Goal: Task Accomplishment & Management: Manage account settings

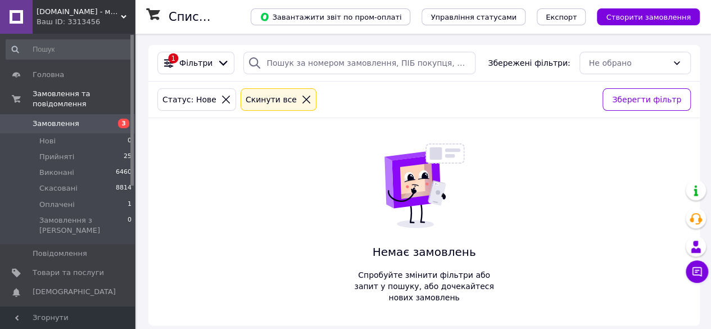
scroll to position [7, 0]
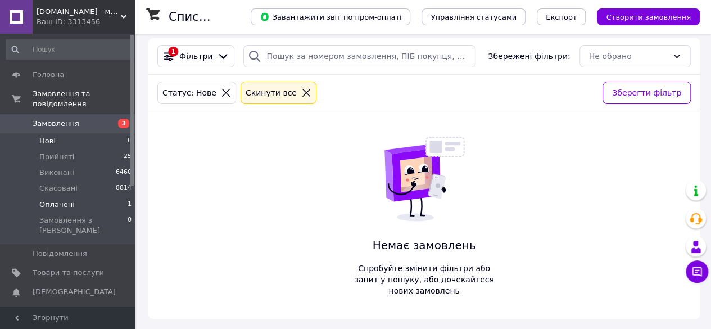
click at [56, 200] on span "Оплачені" at bounding box center [56, 205] width 35 height 10
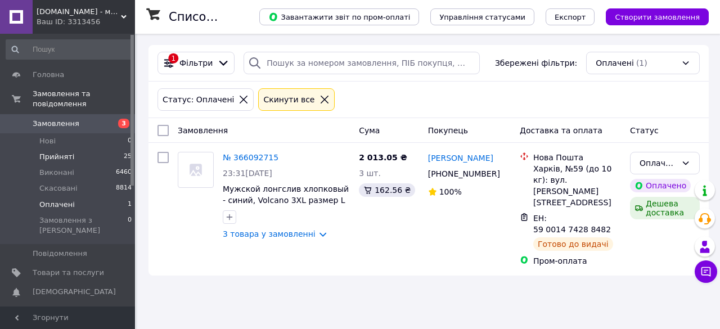
click at [67, 152] on span "Прийняті" at bounding box center [56, 157] width 35 height 10
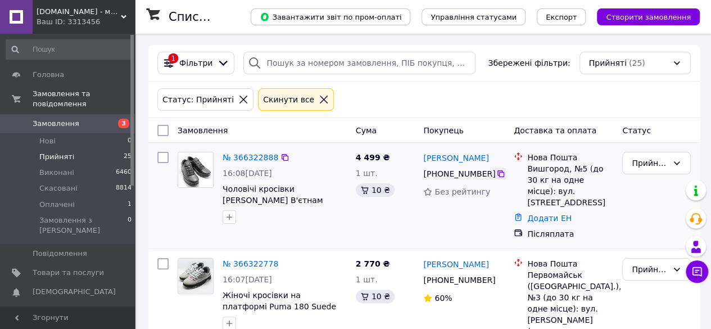
click at [496, 174] on icon at bounding box center [500, 173] width 9 height 9
click at [496, 177] on icon at bounding box center [500, 173] width 9 height 9
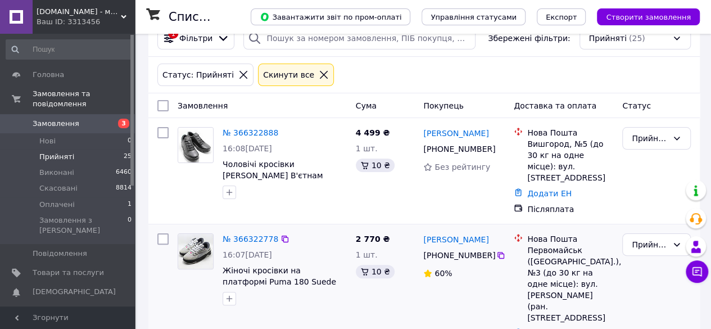
scroll to position [56, 0]
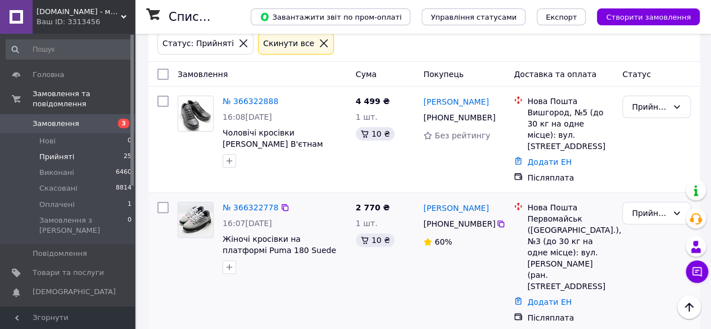
drag, startPoint x: 281, startPoint y: 232, endPoint x: 238, endPoint y: 243, distance: 44.2
drag, startPoint x: 238, startPoint y: 243, endPoint x: 223, endPoint y: 229, distance: 21.1
click at [498, 220] on icon at bounding box center [501, 223] width 7 height 7
drag, startPoint x: 300, startPoint y: 138, endPoint x: 244, endPoint y: 134, distance: 56.3
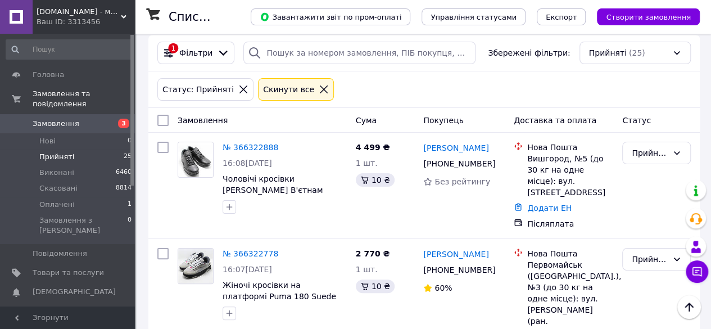
scroll to position [0, 0]
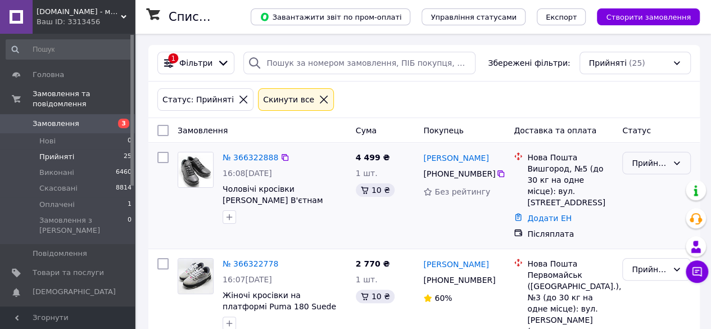
click at [662, 166] on div "Прийнято" at bounding box center [650, 163] width 36 height 12
click at [647, 201] on li "Скасовано" at bounding box center [656, 207] width 67 height 20
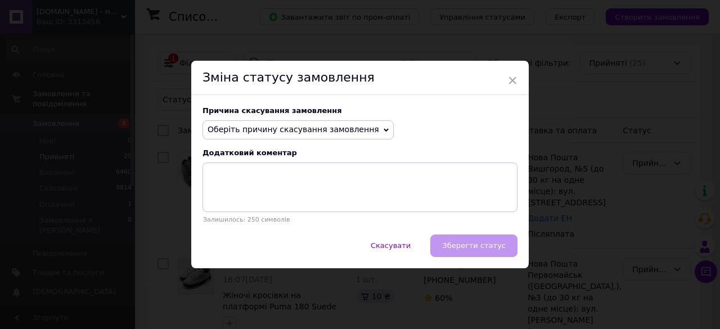
click at [339, 130] on span "Оберіть причину скасування замовлення" at bounding box center [292, 129] width 171 height 9
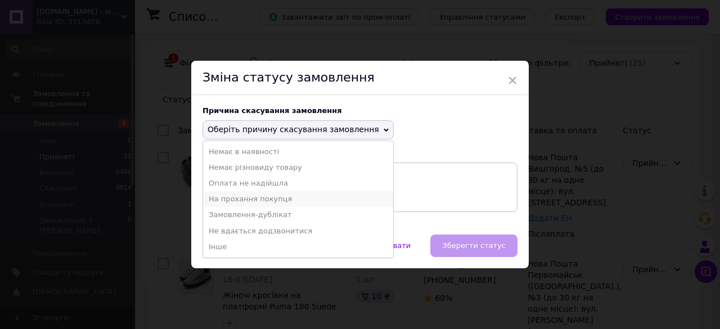
click at [270, 205] on li "На прохання покупця" at bounding box center [298, 199] width 190 height 16
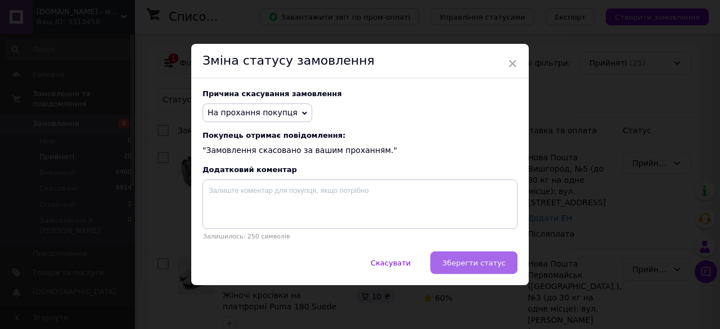
click at [462, 259] on button "Зберегти статус" at bounding box center [473, 262] width 87 height 22
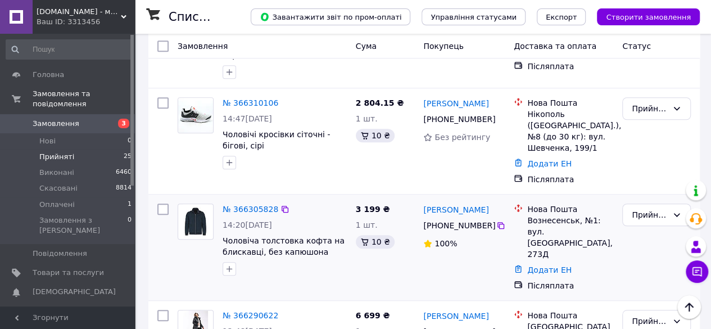
scroll to position [337, 0]
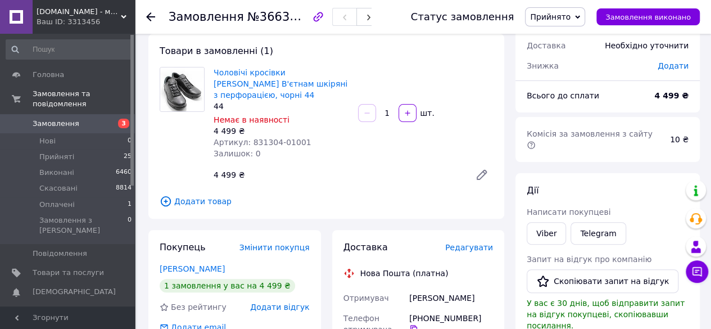
scroll to position [56, 0]
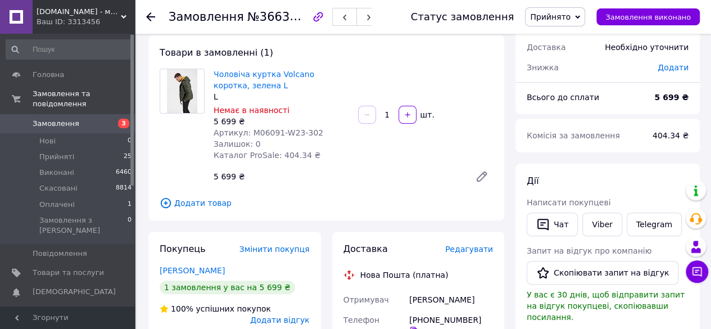
scroll to position [112, 0]
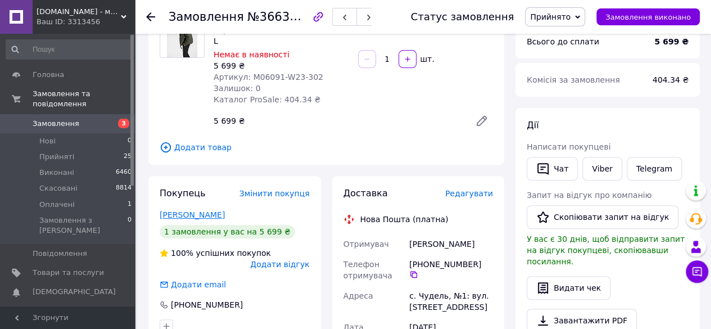
click at [178, 212] on link "[PERSON_NAME]" at bounding box center [192, 214] width 65 height 9
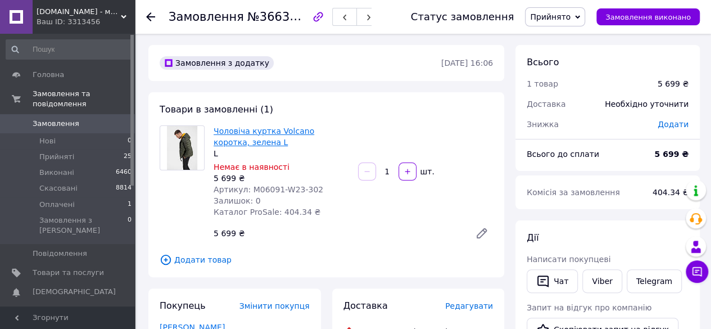
click at [238, 134] on link "Чоловіча куртка Volcano коротка, зелена L" at bounding box center [264, 136] width 101 height 20
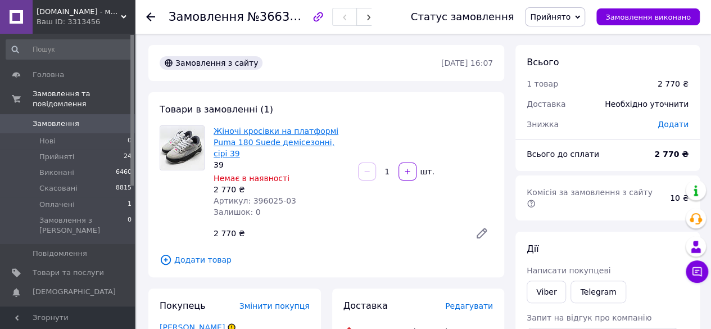
click at [310, 146] on link "Жіночі кросівки на платформі Puma 180 Suede демісезонні, сірі 39" at bounding box center [276, 141] width 125 height 31
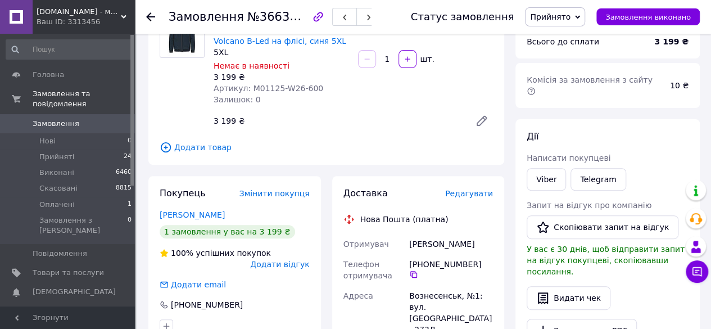
scroll to position [169, 0]
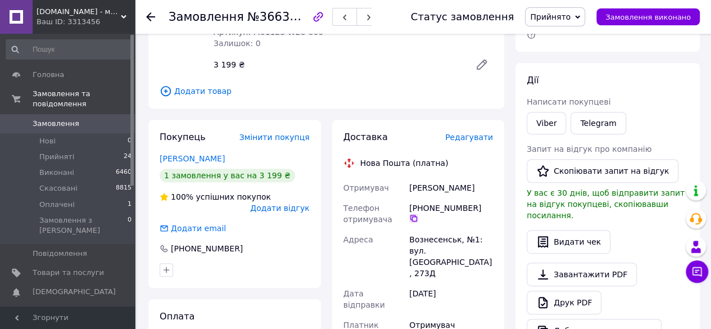
click at [418, 214] on icon at bounding box center [413, 218] width 9 height 9
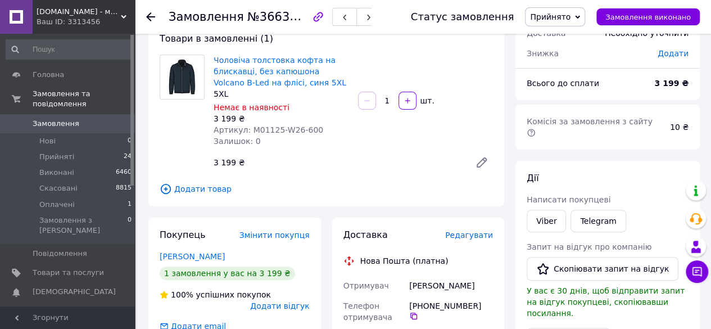
scroll to position [56, 0]
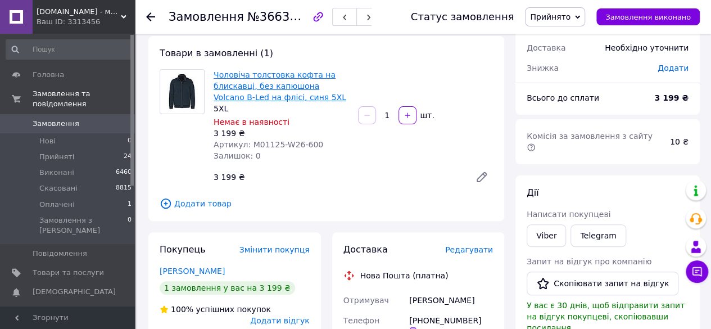
click at [261, 71] on link "Чоловіча толстовка кофта на блискавці, без капюшона Volcano B-Led на флісі, син…" at bounding box center [280, 85] width 133 height 31
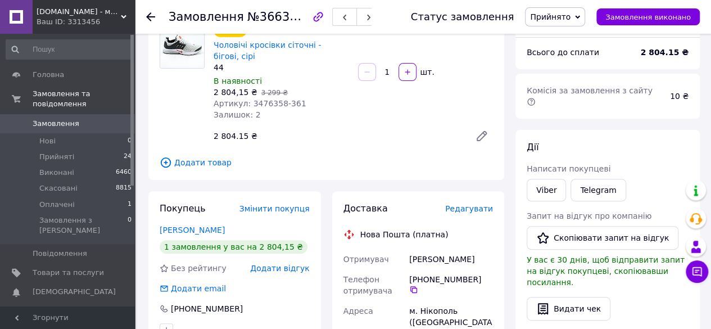
scroll to position [112, 0]
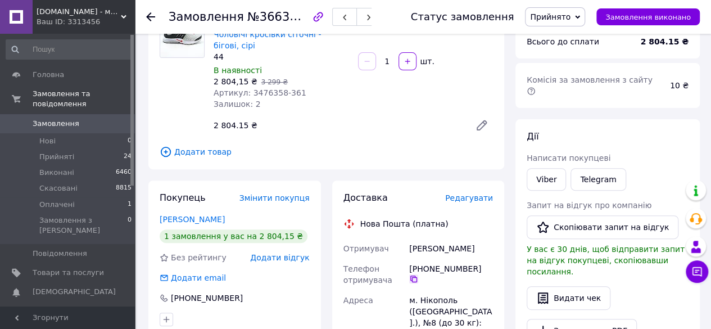
click at [418, 274] on icon at bounding box center [413, 278] width 9 height 9
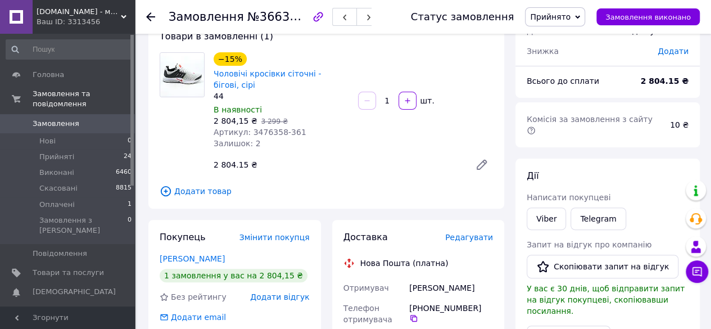
scroll to position [56, 0]
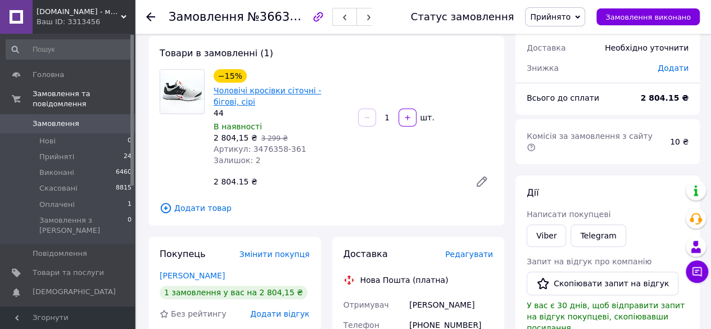
click at [255, 93] on link "Чоловічі кросівки сіточні - бігові, сірі" at bounding box center [267, 96] width 107 height 20
click at [250, 89] on link "Чоловічі кросівки сіточні - бігові, сірі" at bounding box center [267, 96] width 107 height 20
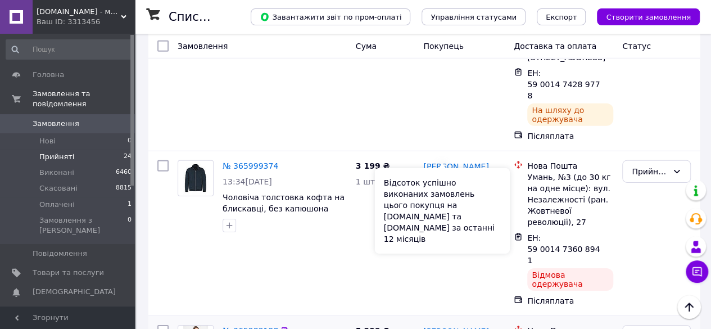
scroll to position [1687, 0]
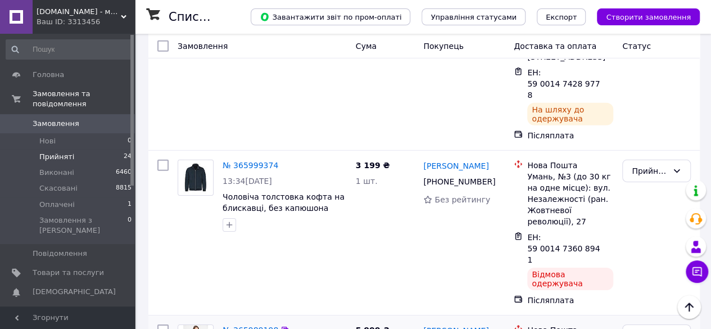
click at [653, 146] on li "Виконано" at bounding box center [656, 149] width 67 height 20
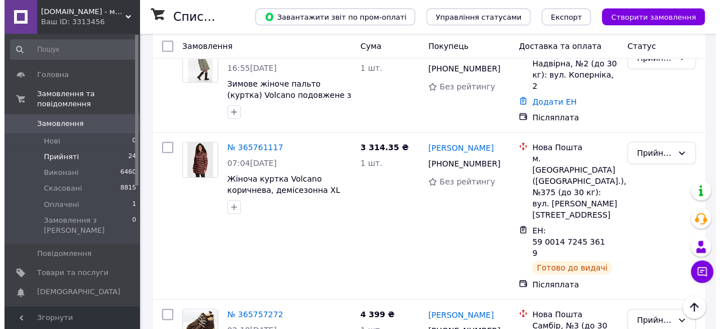
scroll to position [2597, 0]
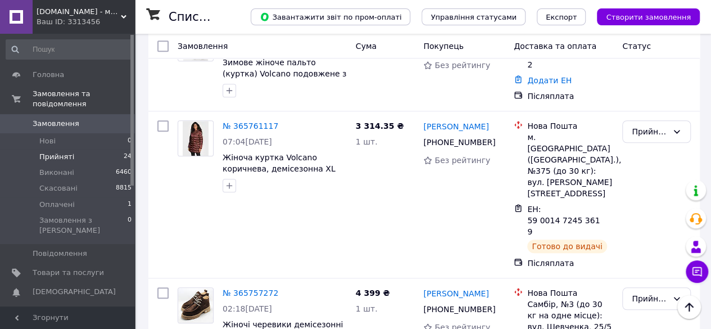
click at [644, 229] on li "Скасовано" at bounding box center [656, 227] width 67 height 20
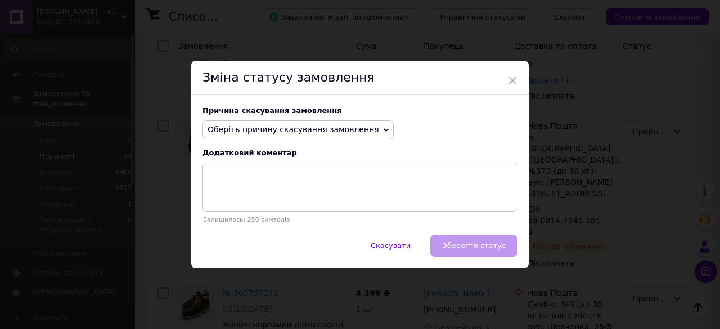
click at [320, 133] on span "Оберіть причину скасування замовлення" at bounding box center [292, 129] width 171 height 9
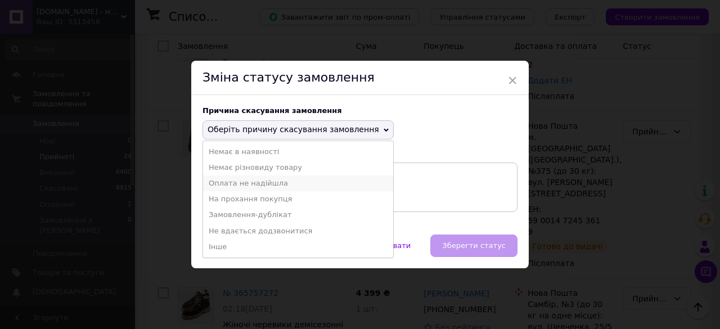
click at [262, 181] on li "Оплата не надійшла" at bounding box center [298, 183] width 190 height 16
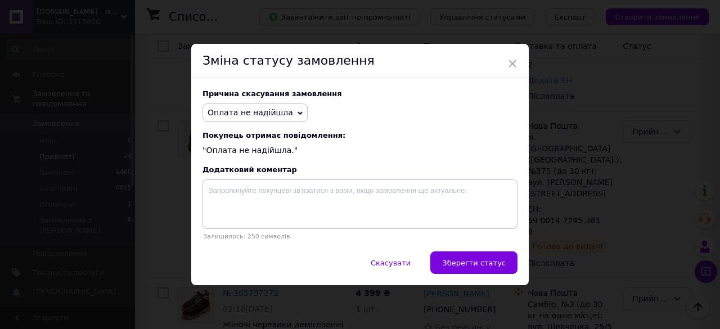
drag, startPoint x: 464, startPoint y: 264, endPoint x: 472, endPoint y: 263, distance: 7.4
click at [464, 264] on span "Зберегти статус" at bounding box center [474, 263] width 64 height 8
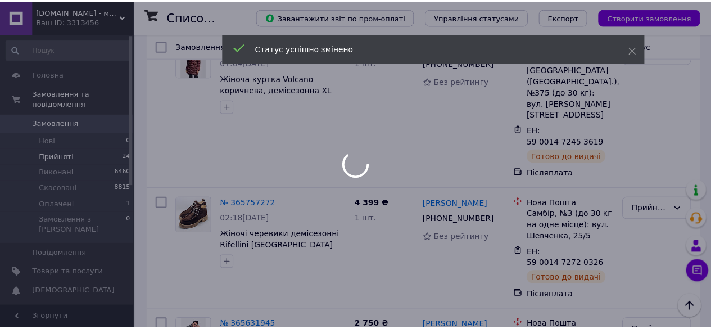
scroll to position [2586, 0]
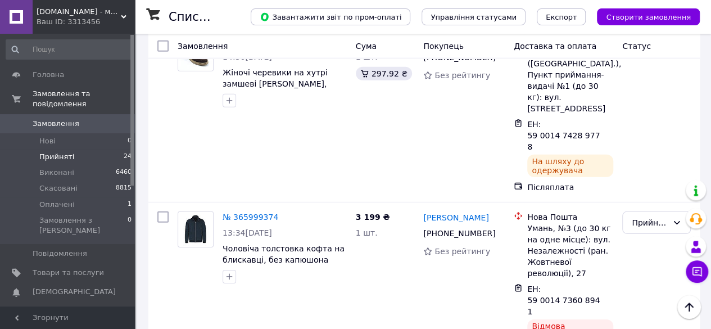
scroll to position [1574, 0]
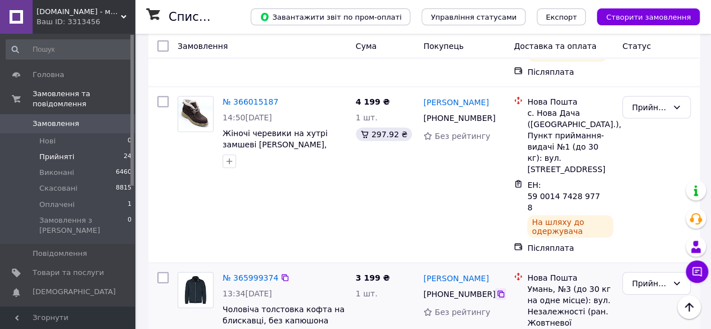
click at [496, 290] on icon at bounding box center [500, 294] width 9 height 9
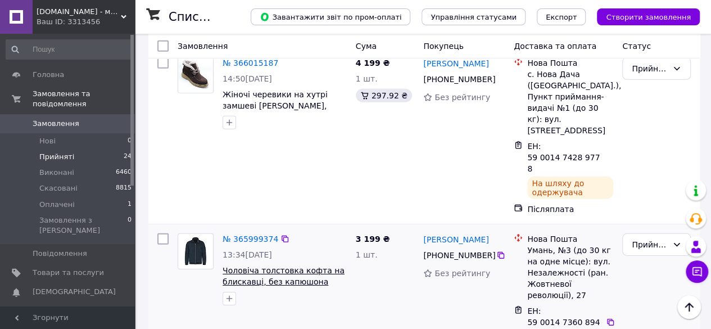
scroll to position [1630, 0]
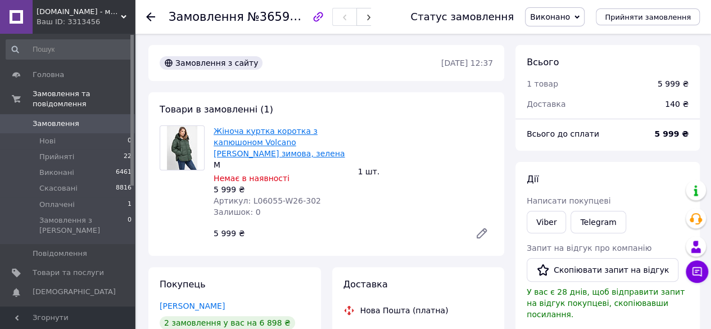
click at [273, 139] on link "Жіноча куртка коротка з капюшоном Volcano [PERSON_NAME] зимова, зелена" at bounding box center [280, 141] width 132 height 31
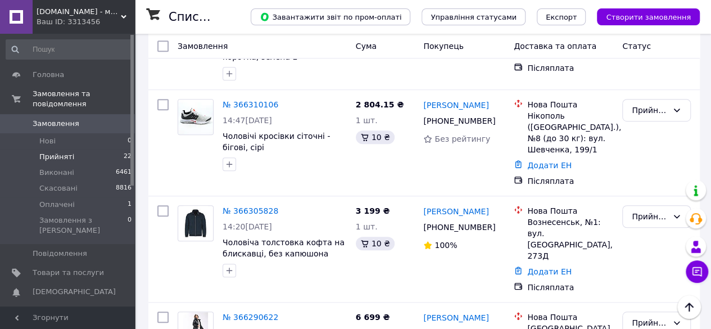
click at [104, 149] on li "Прийняті 22" at bounding box center [69, 157] width 138 height 16
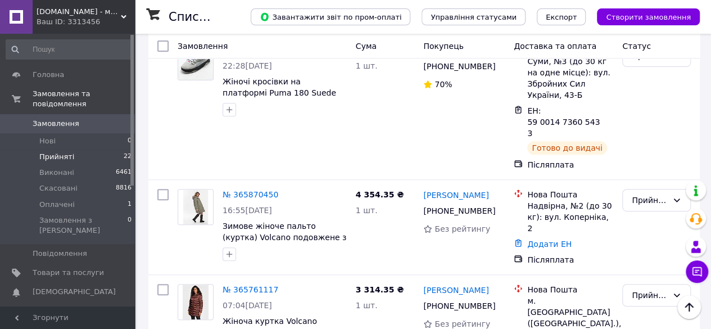
scroll to position [2365, 0]
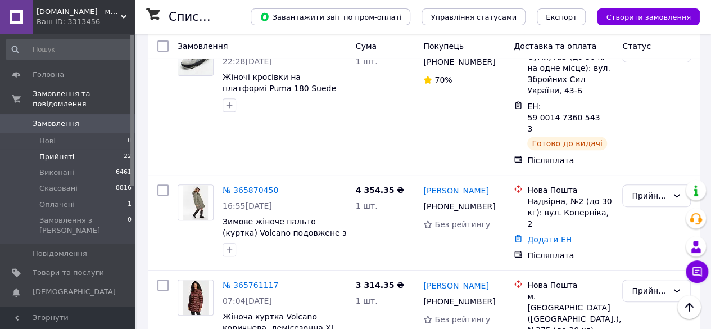
scroll to position [2196, 0]
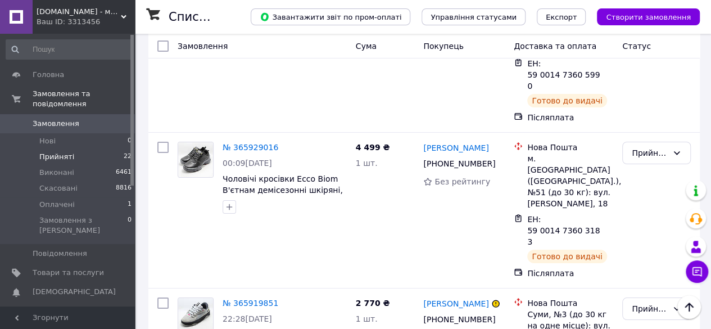
scroll to position [2027, 0]
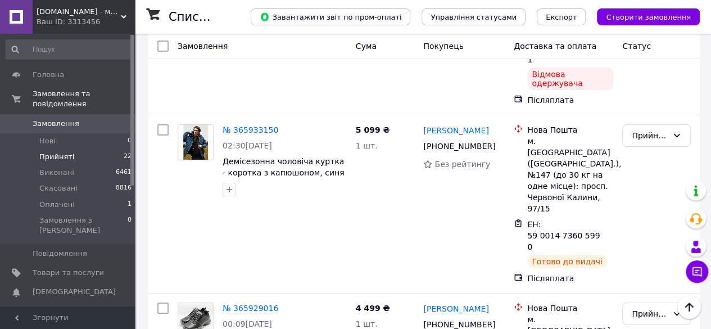
scroll to position [1859, 0]
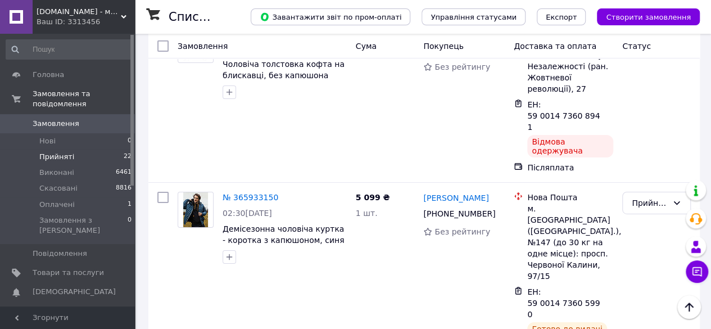
scroll to position [1802, 0]
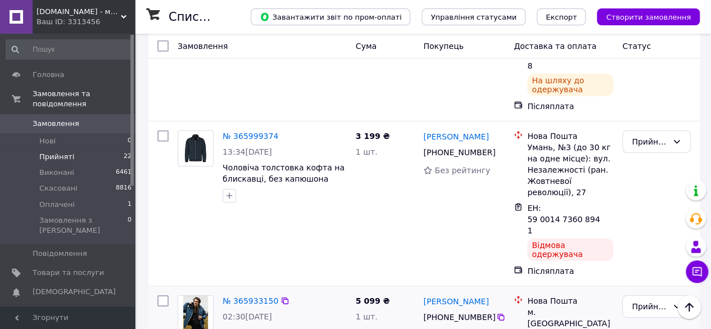
scroll to position [1690, 0]
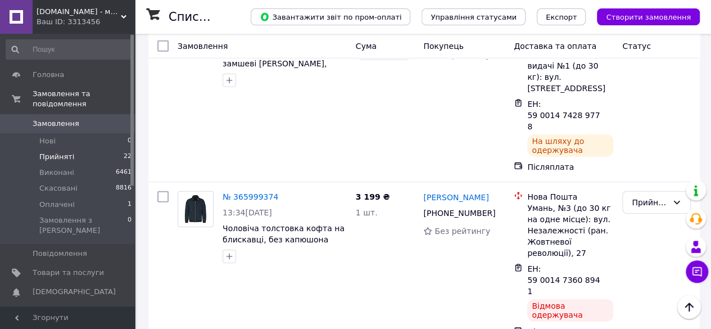
scroll to position [1521, 0]
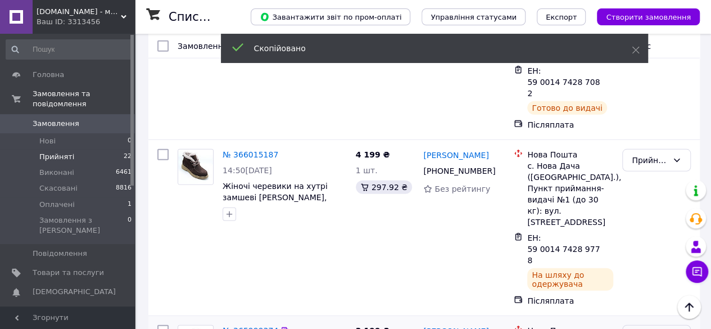
drag, startPoint x: 650, startPoint y: 187, endPoint x: 617, endPoint y: 205, distance: 37.7
click at [650, 188] on li "Скасовано" at bounding box center [656, 190] width 67 height 20
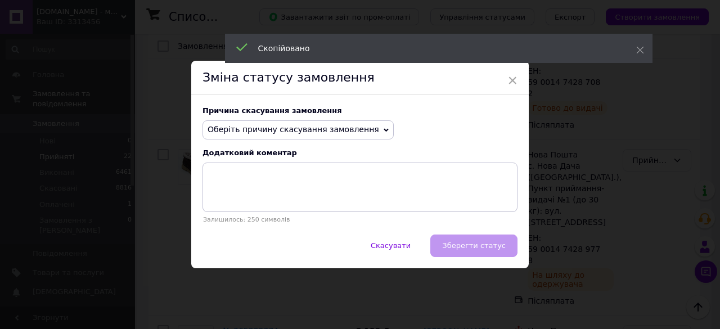
click at [313, 125] on span "Оберіть причину скасування замовлення" at bounding box center [292, 129] width 171 height 9
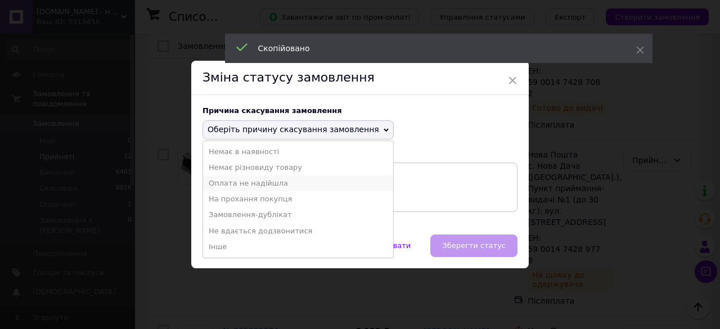
click at [281, 182] on li "Оплата не надійшла" at bounding box center [298, 183] width 190 height 16
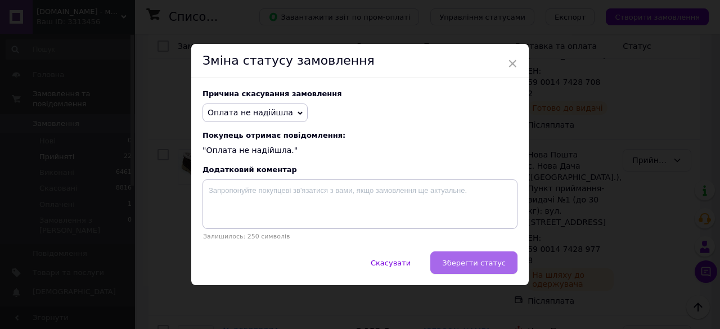
click at [495, 259] on button "Зберегти статус" at bounding box center [473, 262] width 87 height 22
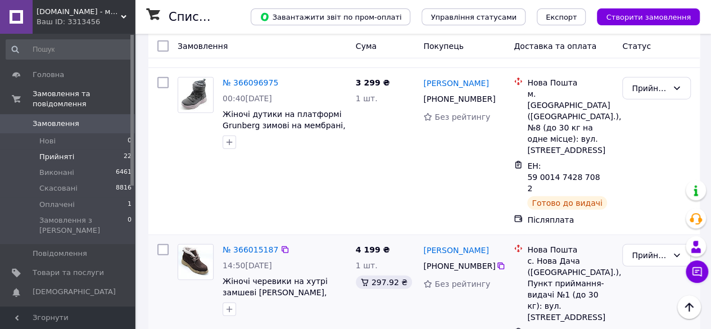
scroll to position [1409, 0]
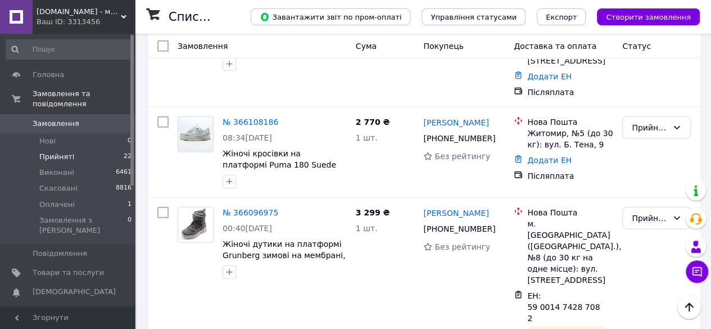
scroll to position [1184, 0]
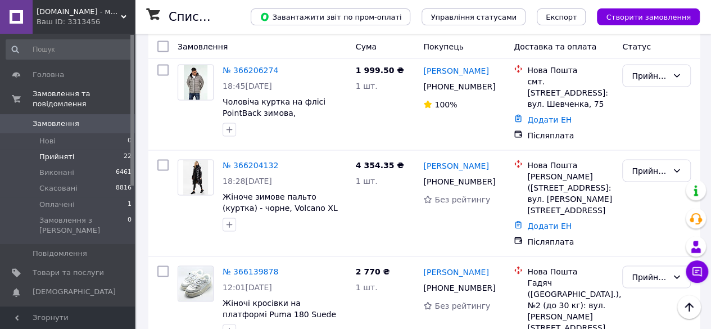
scroll to position [1015, 0]
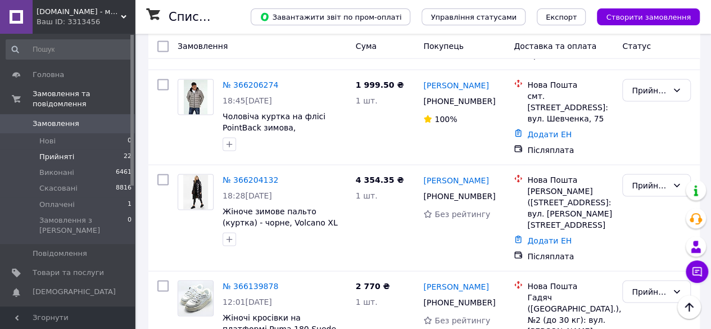
click at [444, 281] on link "Божко Валентина" at bounding box center [455, 286] width 65 height 11
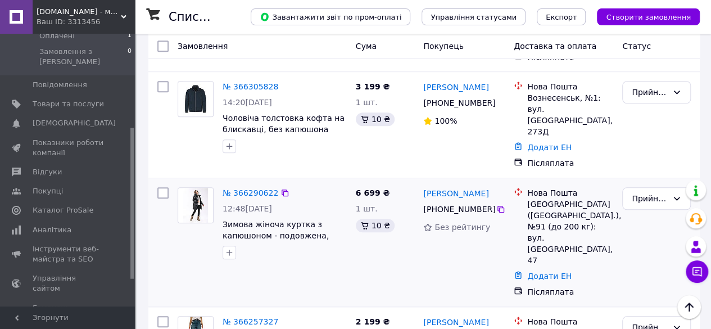
scroll to position [281, 0]
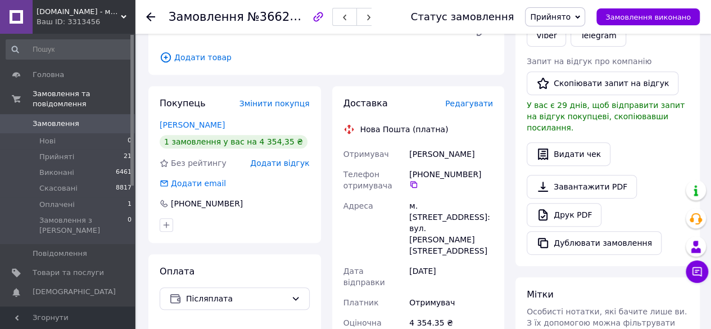
scroll to position [225, 0]
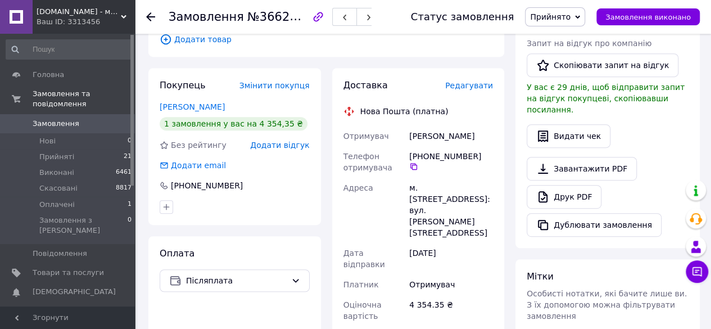
drag, startPoint x: 486, startPoint y: 207, endPoint x: 406, endPoint y: 128, distance: 112.9
click at [406, 128] on div "Отримувач Радиш Олександра Телефон отримувача +380 96 983 50 28   Адреса м. Кос…" at bounding box center [418, 279] width 155 height 306
copy div "Отримувач Радиш Олександра Телефон отримувача +380 96 983 50 28   Адреса м. Кос…"
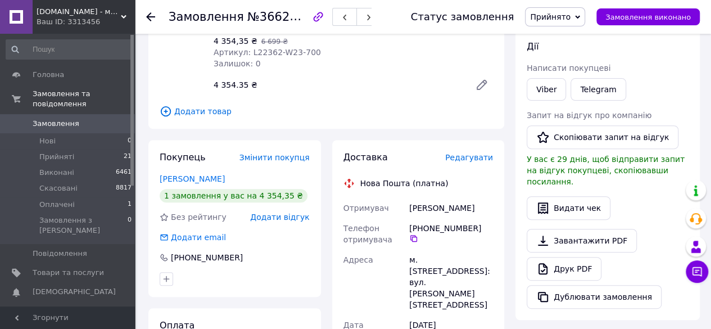
scroll to position [56, 0]
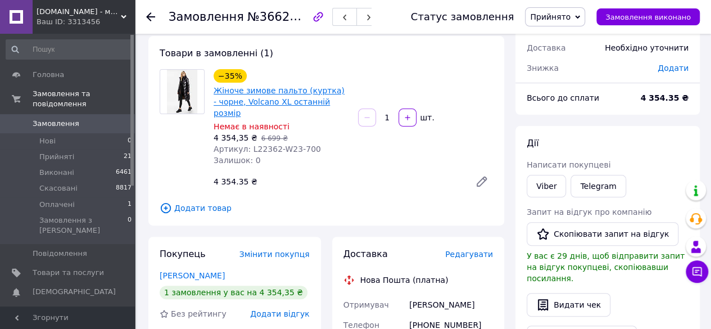
click at [245, 93] on link "Жіноче зимове пальто (куртка) - чорне, Volcano XL останній розмір" at bounding box center [279, 101] width 131 height 31
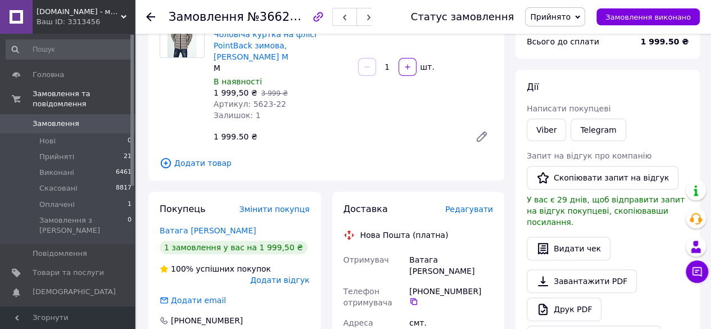
scroll to position [169, 0]
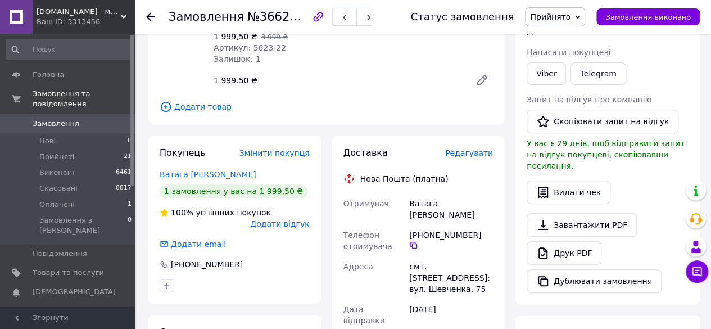
drag, startPoint x: 483, startPoint y: 260, endPoint x: 406, endPoint y: 188, distance: 106.2
copy div "Отримувач Ватага [PERSON_NAME] Телефон отримувача [PHONE_NUMBER]   [GEOGRAPHIC_…"
drag, startPoint x: 480, startPoint y: 194, endPoint x: 409, endPoint y: 196, distance: 70.9
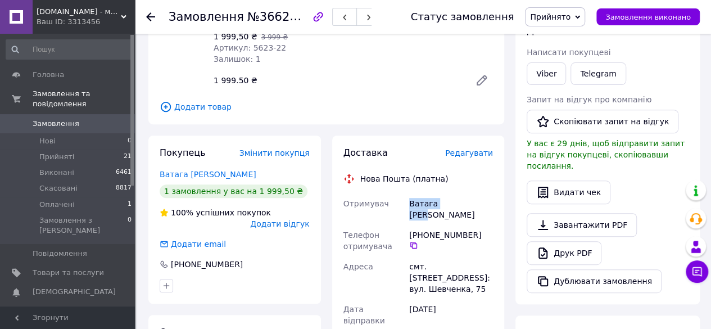
click at [409, 196] on div "Ватага [PERSON_NAME]" at bounding box center [451, 208] width 88 height 31
copy div "Ватага [PERSON_NAME]"
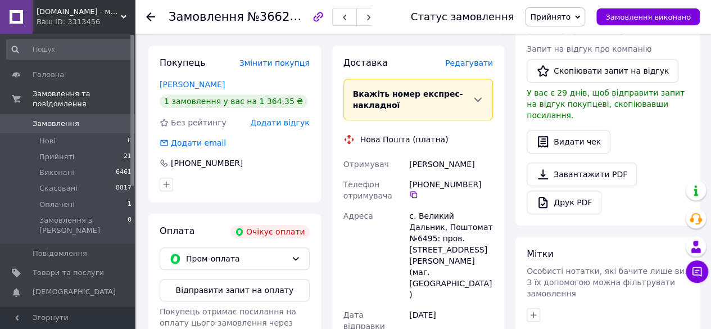
scroll to position [281, 0]
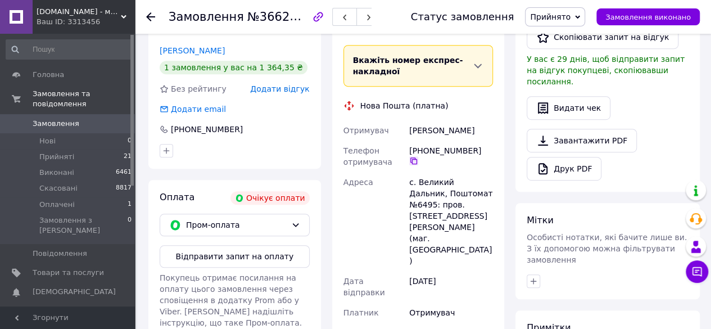
click at [418, 156] on icon at bounding box center [413, 160] width 9 height 9
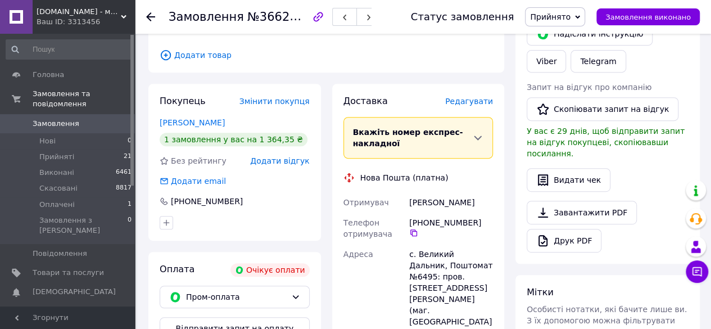
scroll to position [225, 0]
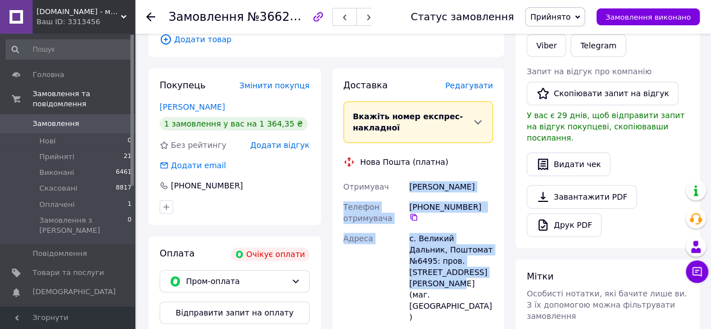
drag, startPoint x: 478, startPoint y: 275, endPoint x: 409, endPoint y: 192, distance: 107.8
click at [409, 192] on div "Отримувач Федько Олександр Телефон отримувача +380 97 888 85 25   Адреса с. Вел…" at bounding box center [418, 294] width 155 height 234
copy div "Федько Олександр Телефон отримувача +380 97 888 85 25   Адреса с. Великий Дальн…"
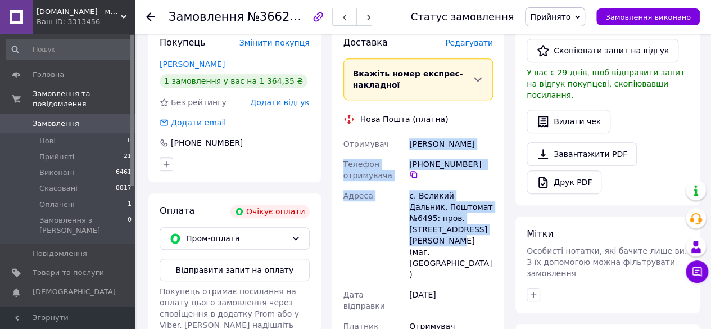
scroll to position [281, 0]
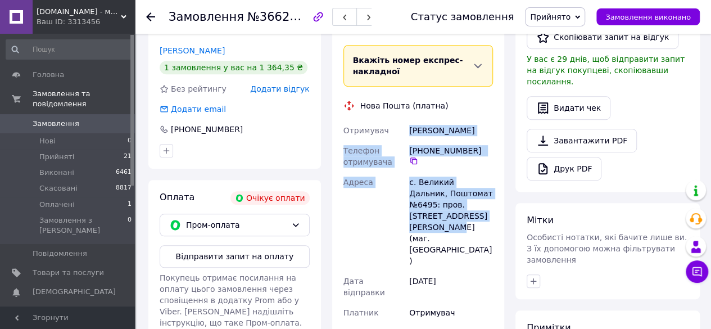
copy div "Федько Олександр Телефон отримувача +380 97 888 85 25   Адреса с. Великий Дальн…"
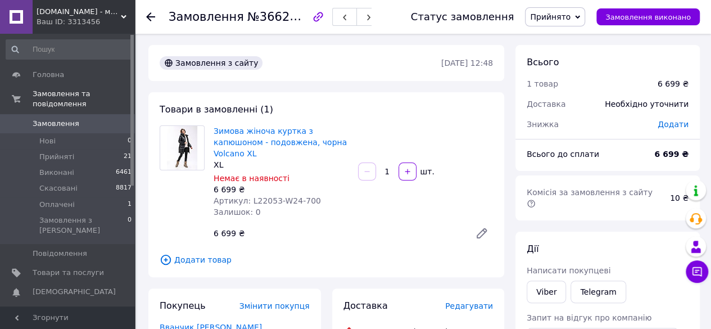
scroll to position [225, 0]
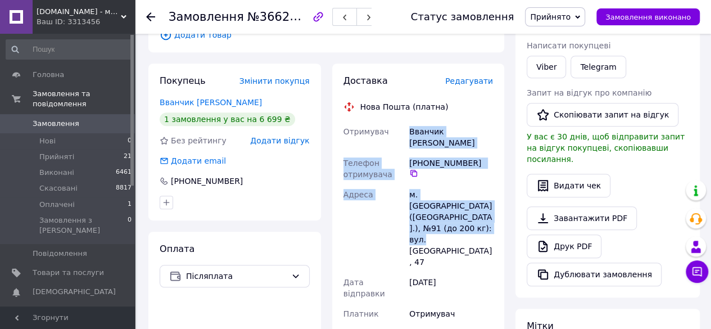
drag, startPoint x: 489, startPoint y: 196, endPoint x: 399, endPoint y: 121, distance: 117.3
click at [399, 121] on div "Отримувач Вванчик [PERSON_NAME] Телефон отримувача [PHONE_NUMBER]   Адреса м. […" at bounding box center [418, 291] width 155 height 340
copy div "Отримувач Вванчик [PERSON_NAME] Телефон отримувача [PHONE_NUMBER]   Адреса м. […"
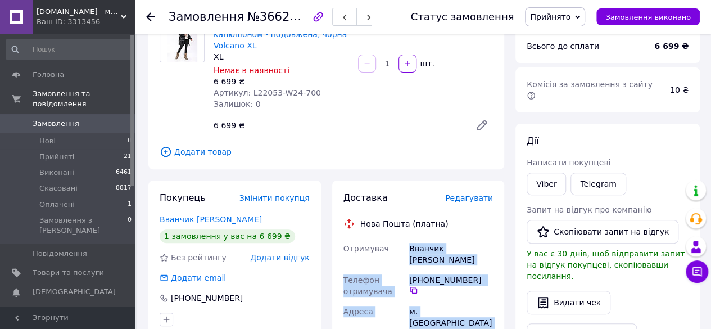
scroll to position [0, 0]
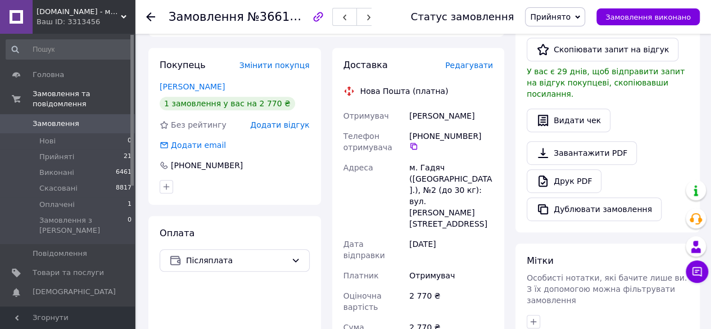
scroll to position [225, 0]
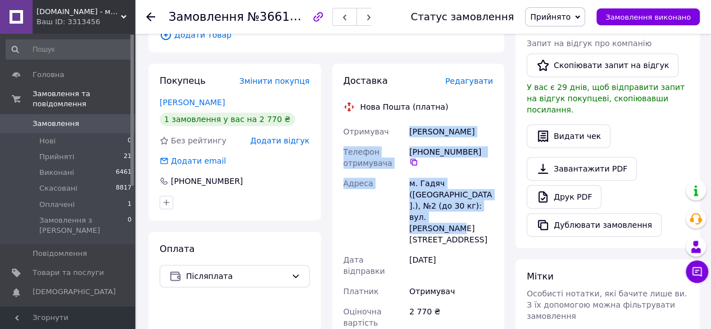
drag, startPoint x: 494, startPoint y: 201, endPoint x: 399, endPoint y: 124, distance: 122.0
click at [399, 124] on div "Отримувач [PERSON_NAME] Телефон отримувача [PHONE_NUMBER]   Адреса м. Гадяч ([G…" at bounding box center [418, 279] width 155 height 317
copy div "Отримувач [PERSON_NAME] Телефон отримувача [PHONE_NUMBER]   Адреса м. Гадяч ([G…"
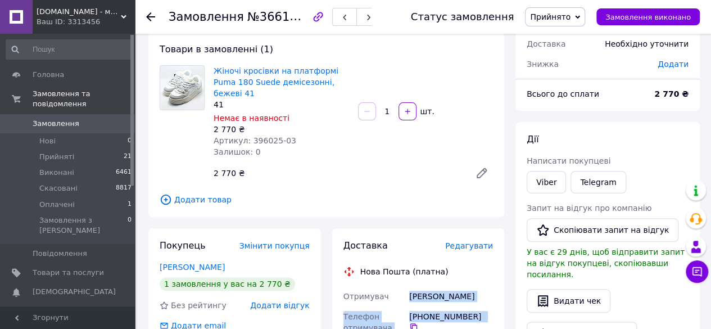
scroll to position [56, 0]
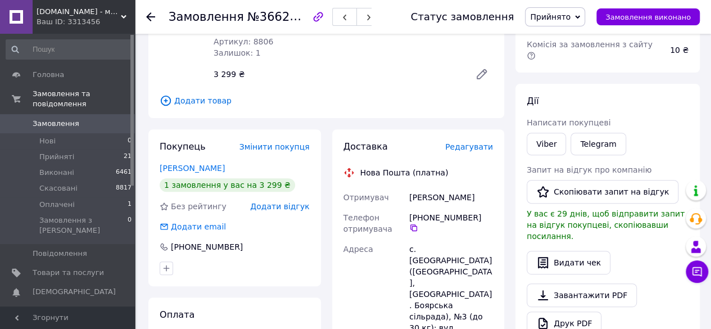
scroll to position [169, 0]
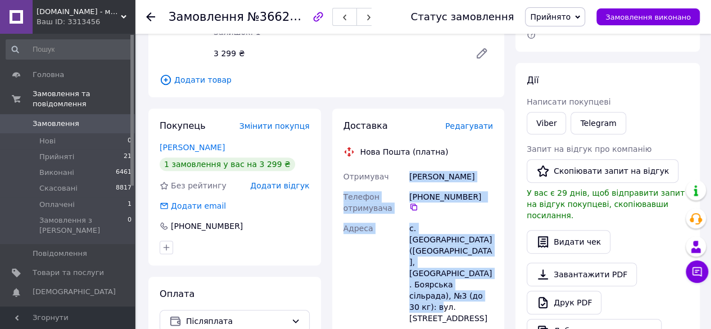
drag, startPoint x: 451, startPoint y: 276, endPoint x: 407, endPoint y: 180, distance: 105.1
copy div "[PERSON_NAME] Телефон отримувача [PHONE_NUMBER]   Адреса с. [GEOGRAPHIC_DATA] (…"
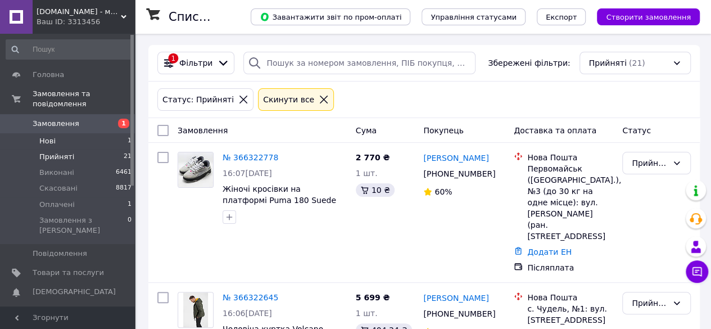
click at [78, 133] on li "Нові 1" at bounding box center [69, 141] width 138 height 16
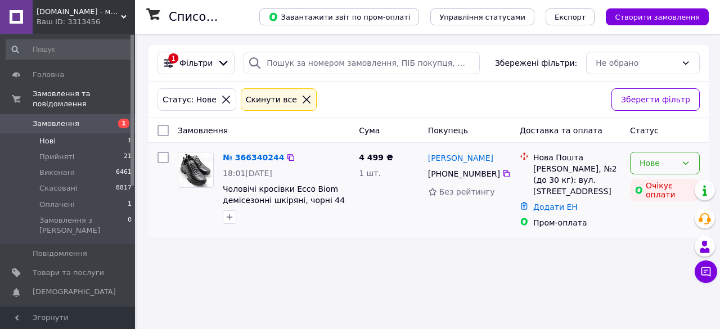
click at [641, 158] on div "Нове" at bounding box center [657, 163] width 37 height 12
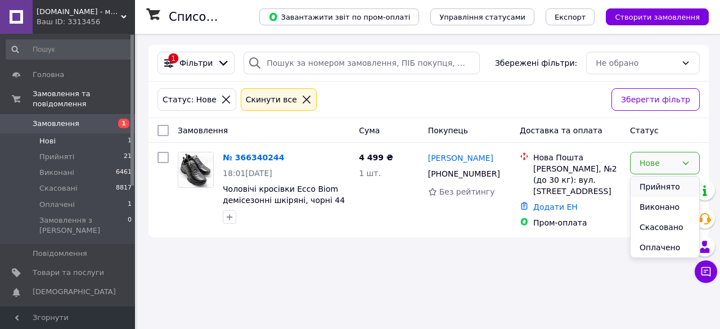
click at [645, 187] on li "Прийнято" at bounding box center [664, 187] width 69 height 20
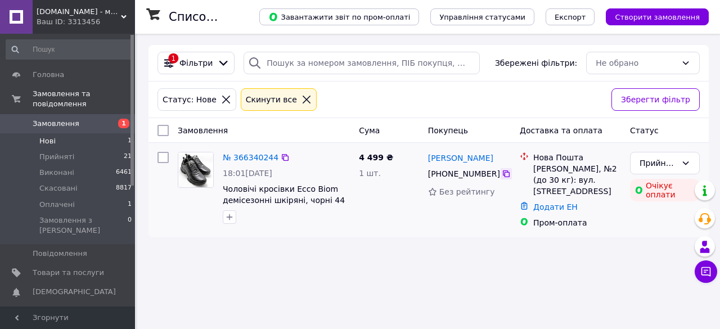
drag, startPoint x: 499, startPoint y: 174, endPoint x: 498, endPoint y: 192, distance: 18.1
click at [501, 174] on icon at bounding box center [505, 173] width 9 height 9
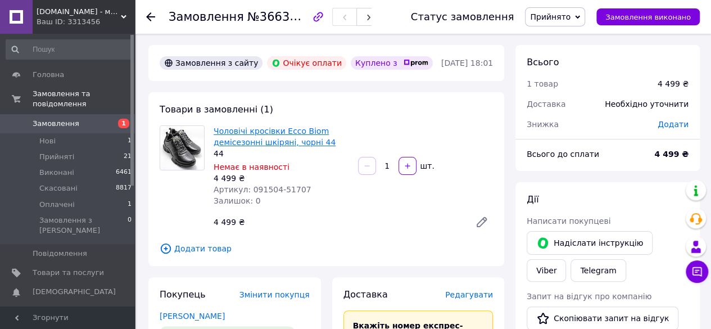
click at [297, 143] on link "Чоловічі кросівки Ecco Biom демісезонні шкіряні, чорні 44" at bounding box center [275, 136] width 122 height 20
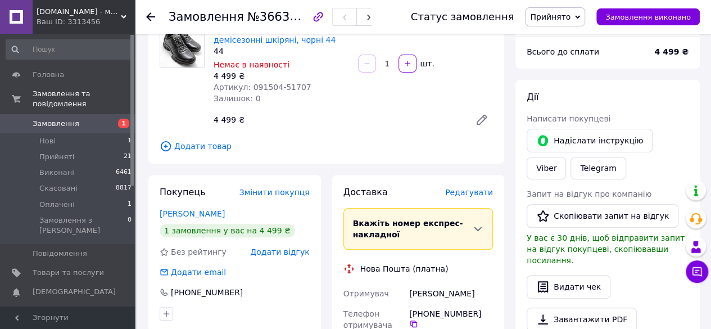
scroll to position [112, 0]
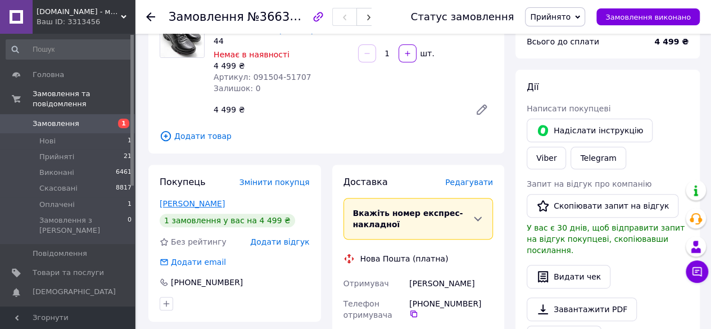
click at [196, 205] on link "[PERSON_NAME]" at bounding box center [192, 203] width 65 height 9
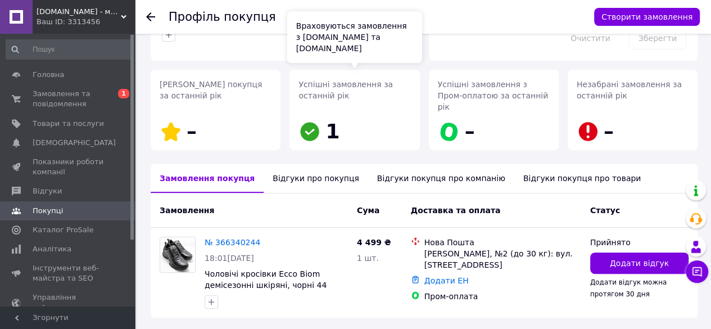
scroll to position [162, 0]
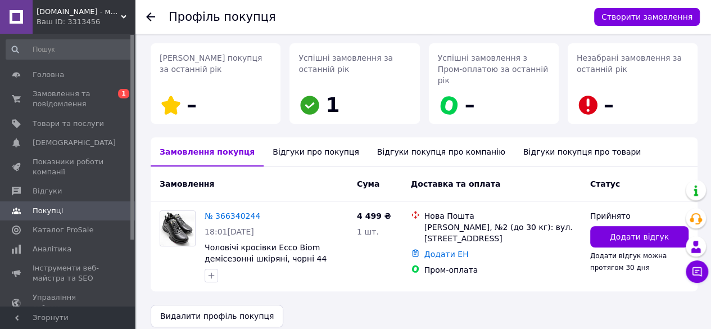
click at [280, 144] on div "Відгуки про покупця" at bounding box center [316, 151] width 104 height 29
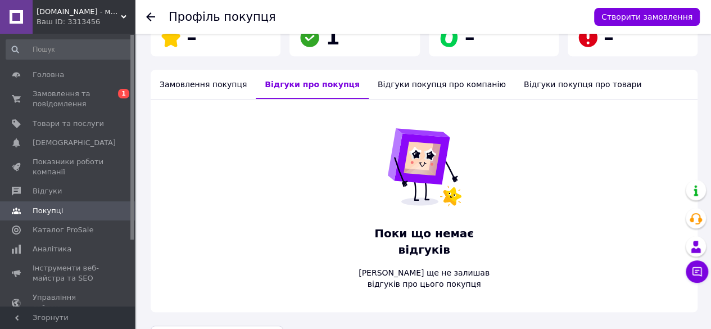
scroll to position [234, 0]
